Goal: Information Seeking & Learning: Learn about a topic

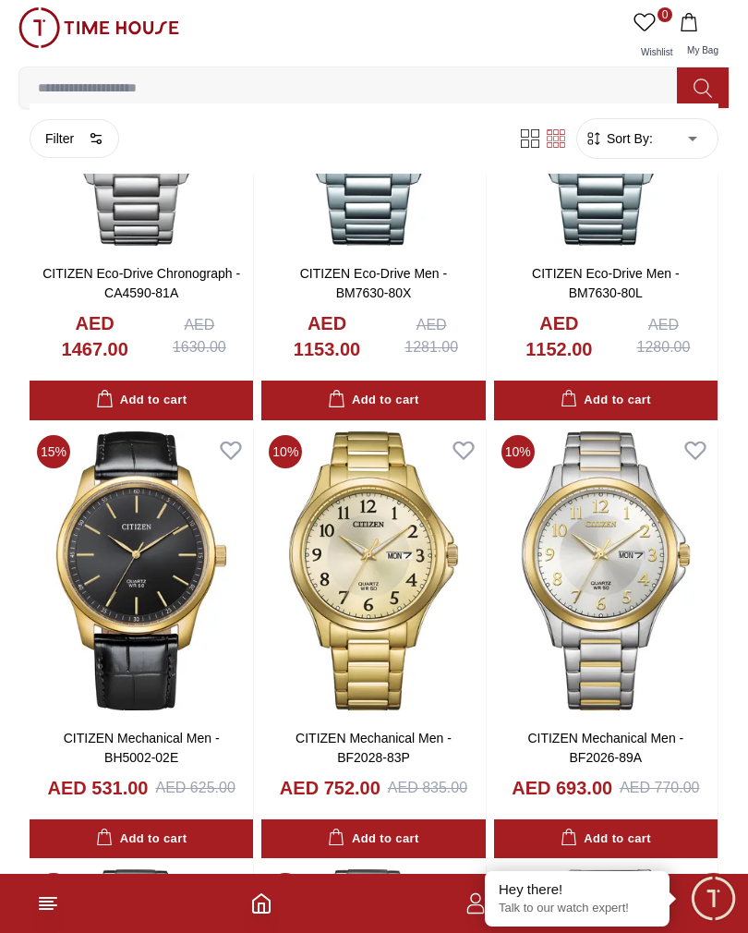
scroll to position [2082, 0]
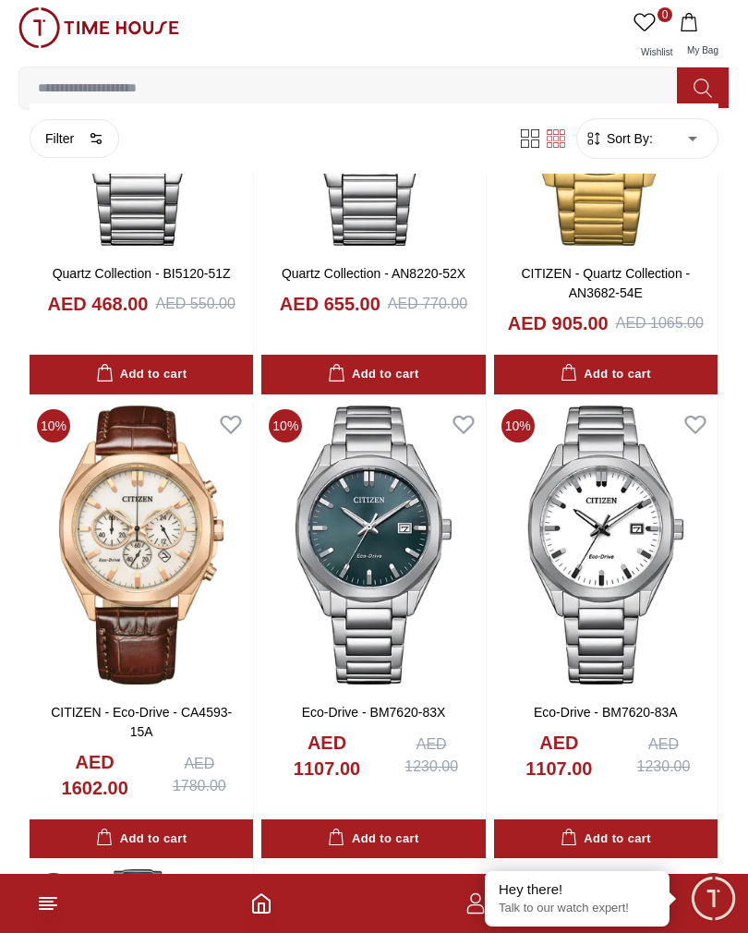
scroll to position [5696, 0]
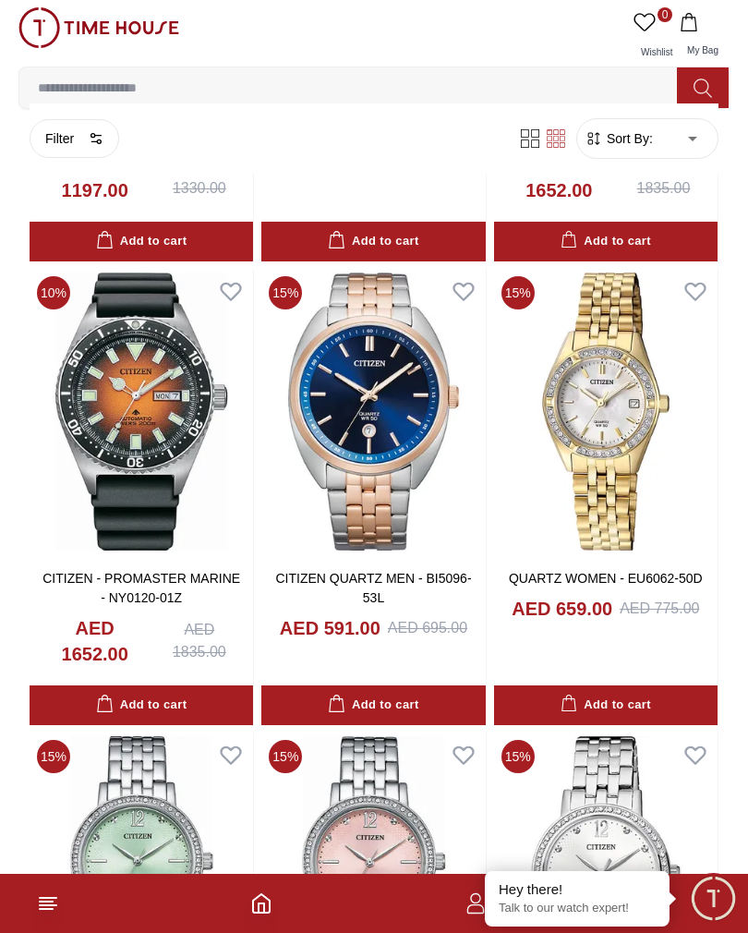
scroll to position [8634, 0]
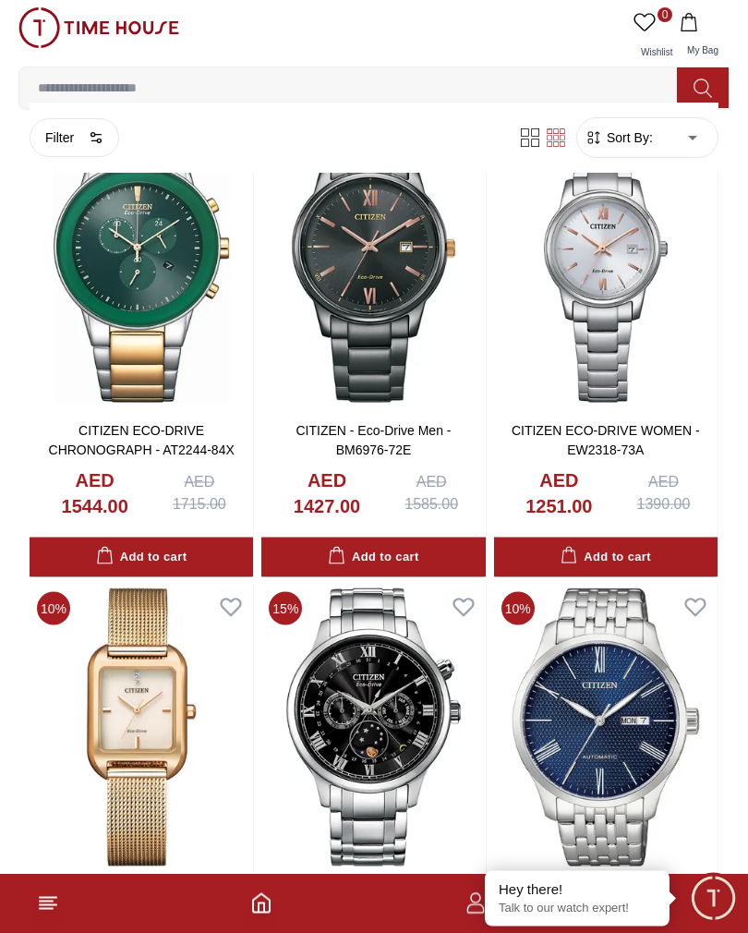
scroll to position [10550, 0]
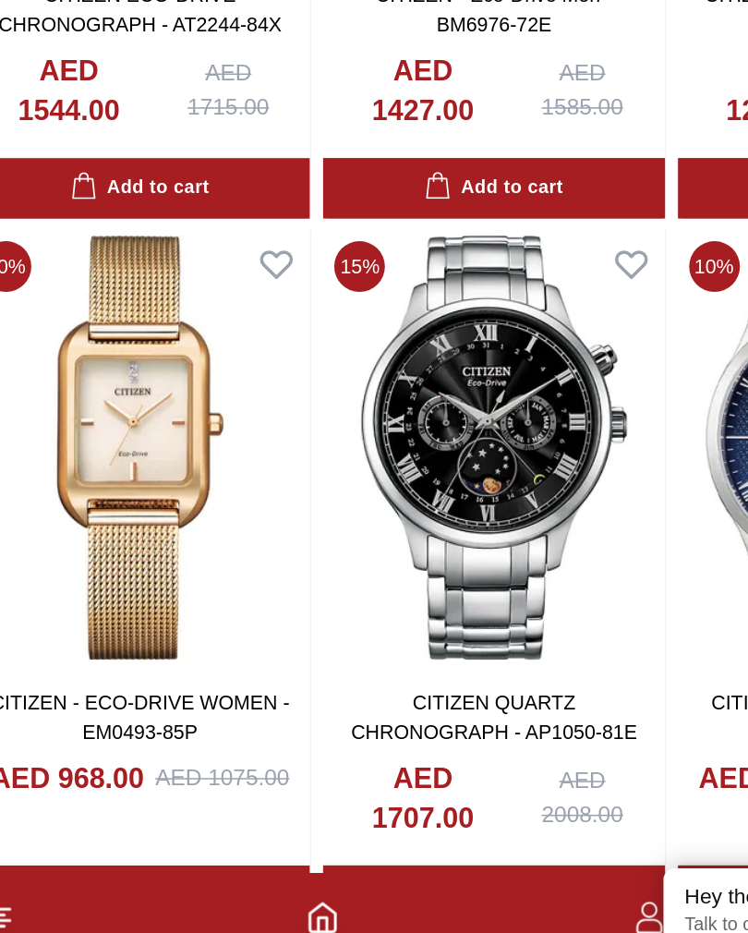
click at [37, 892] on icon at bounding box center [48, 903] width 22 height 22
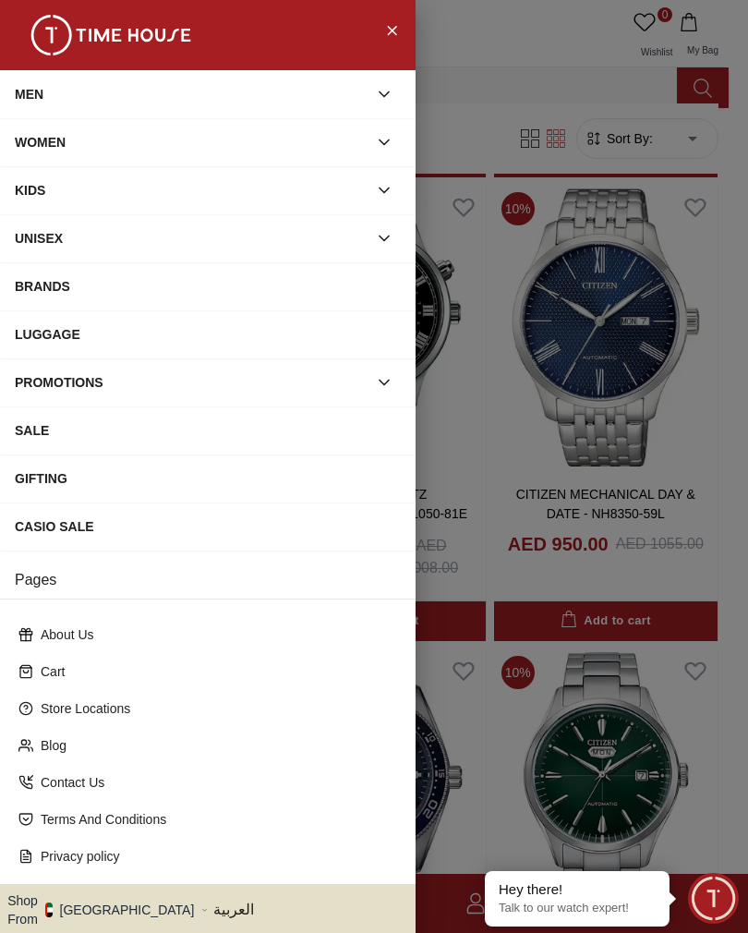
scroll to position [11006, 0]
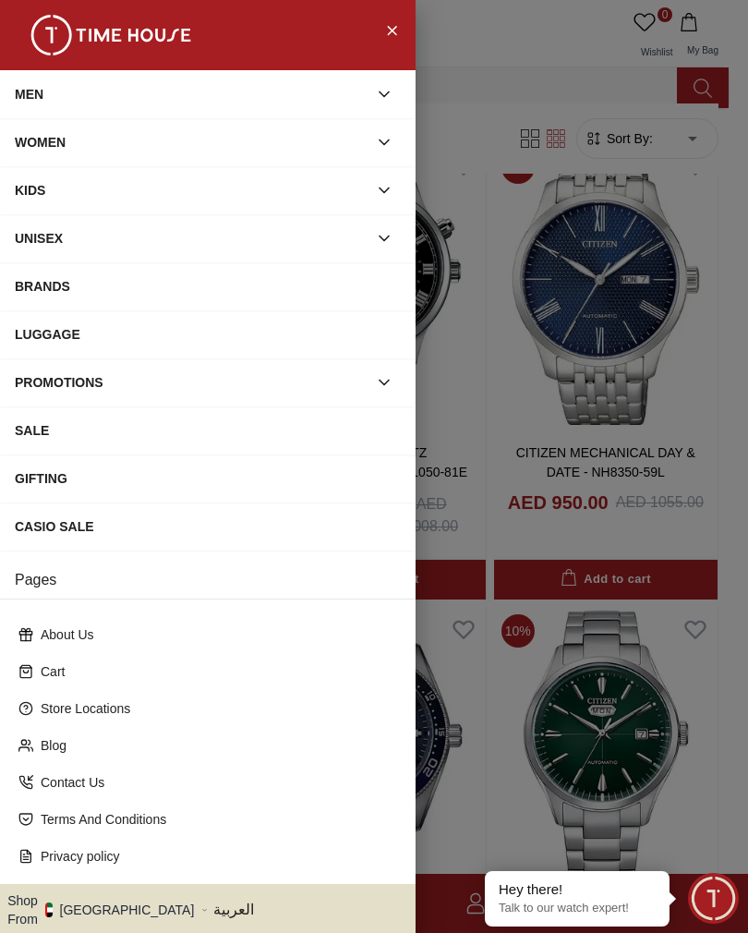
click at [401, 33] on button "Close Menu" at bounding box center [392, 30] width 30 height 30
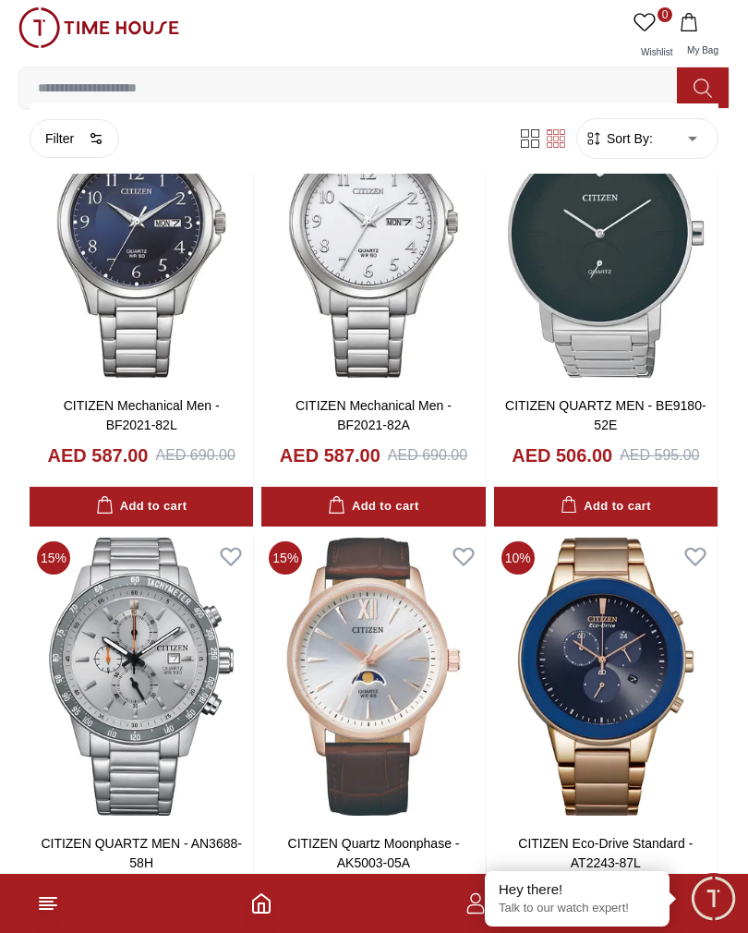
scroll to position [2865, 0]
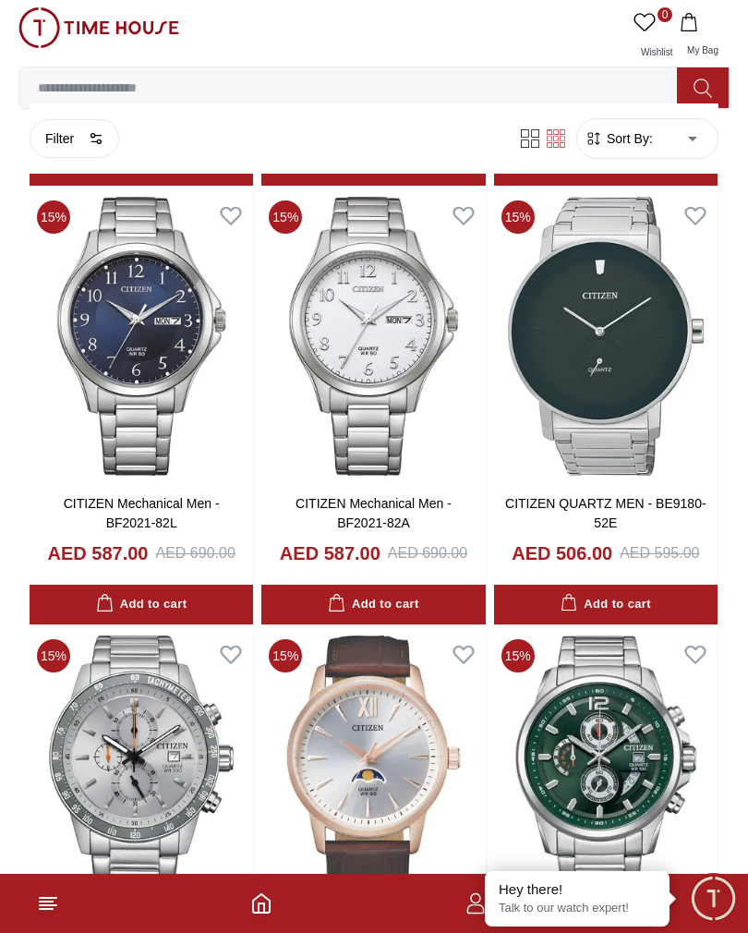
scroll to position [2739, 0]
